Goal: Information Seeking & Learning: Learn about a topic

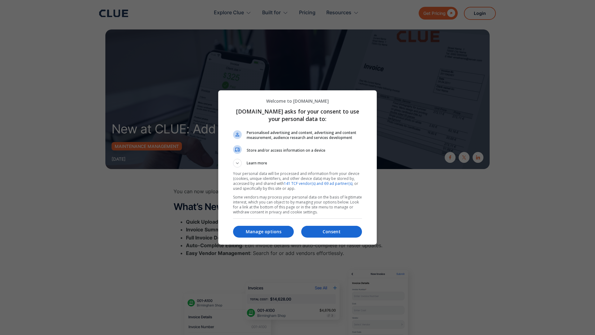
type input "Newsletter"
type input "Subscriber"
type input "Newsletter"
type input "Subscriber"
